Goal: Navigation & Orientation: Find specific page/section

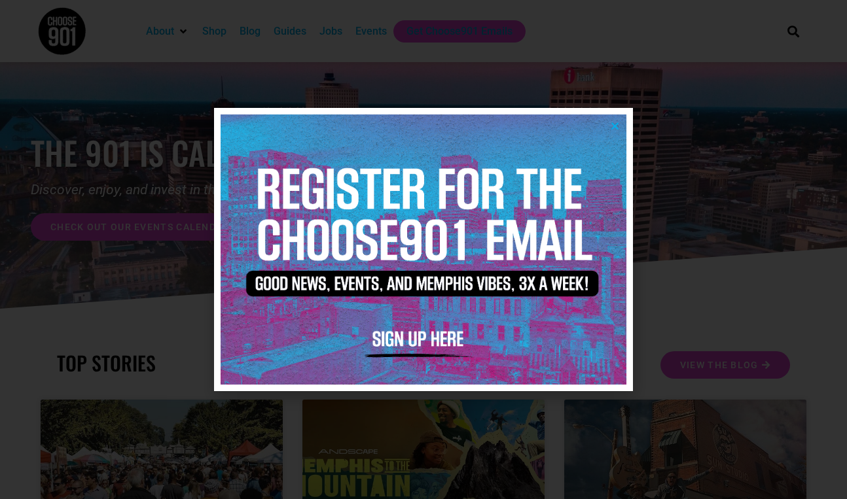
click at [621, 124] on img at bounding box center [424, 250] width 406 height 270
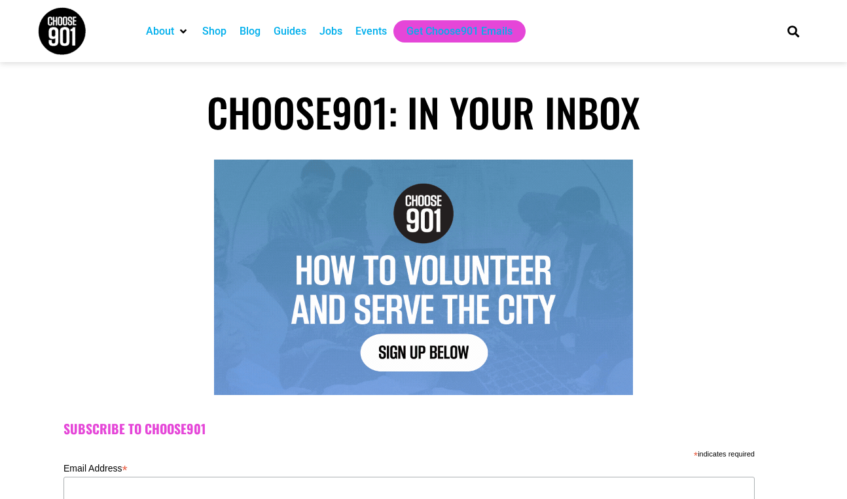
click at [333, 35] on div "Jobs" at bounding box center [330, 32] width 23 height 16
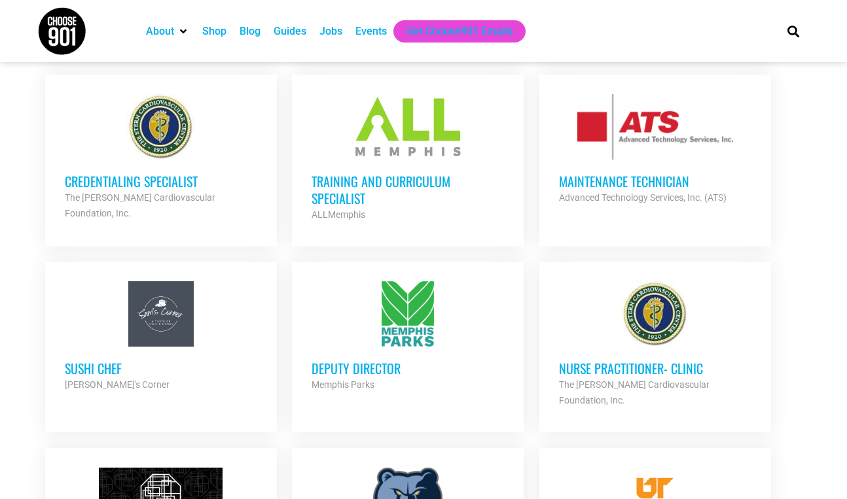
scroll to position [723, 0]
